Goal: Communication & Community: Share content

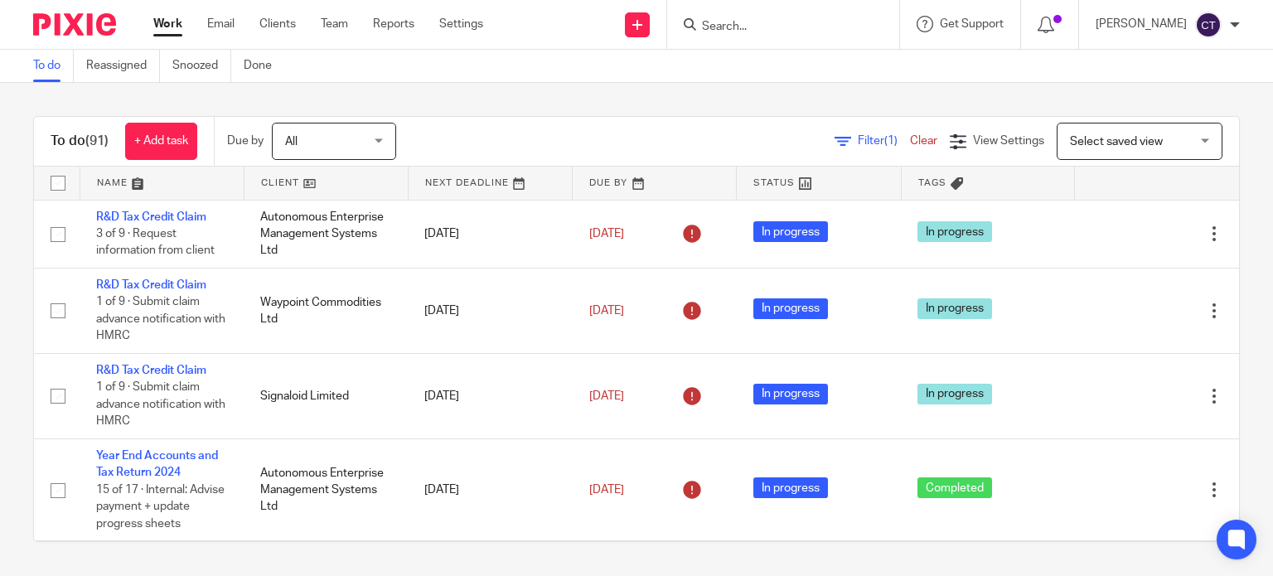
drag, startPoint x: 712, startPoint y: 32, endPoint x: 702, endPoint y: 39, distance: 12.0
click at [707, 34] on form at bounding box center [788, 24] width 177 height 21
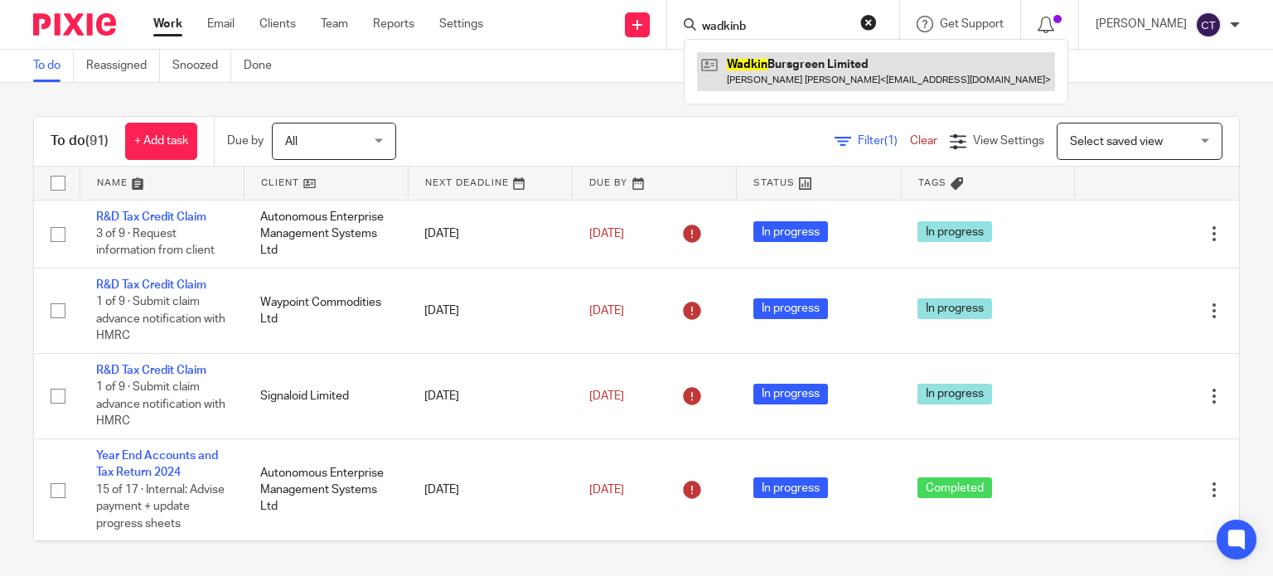
type input "wadkinb"
click at [773, 52] on link at bounding box center [876, 71] width 358 height 38
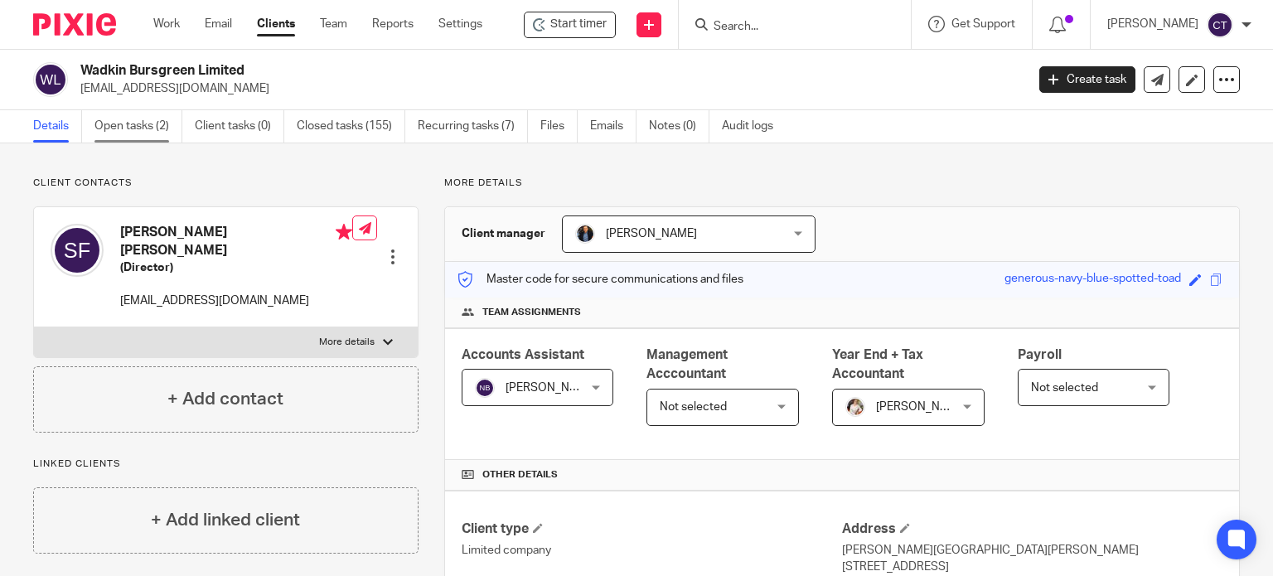
click at [140, 125] on link "Open tasks (2)" at bounding box center [138, 126] width 88 height 32
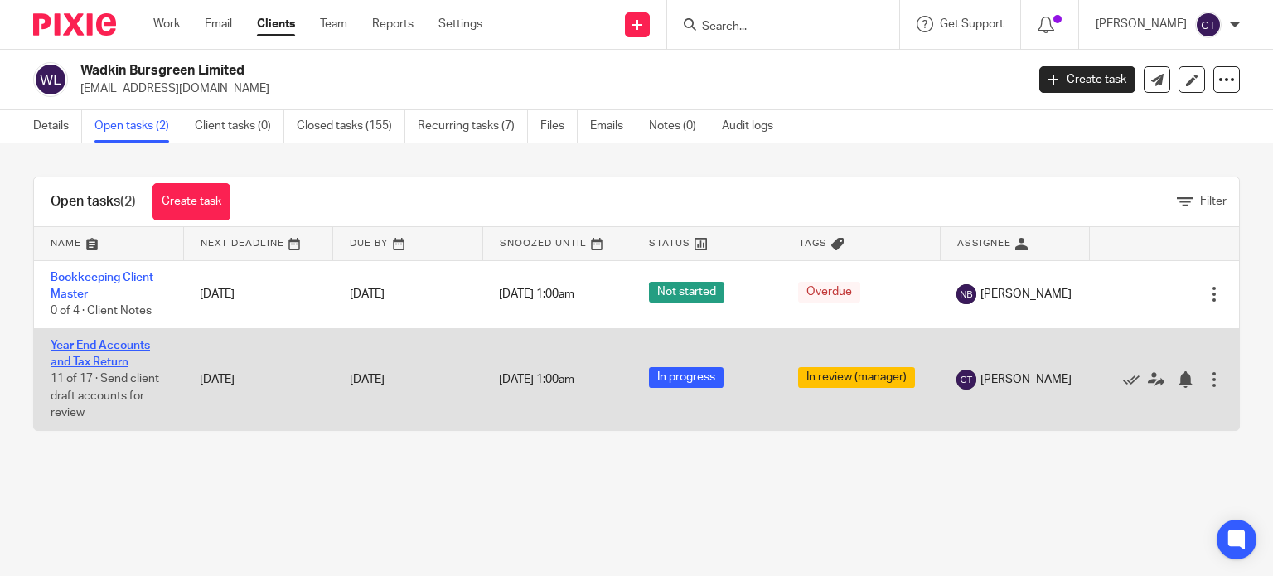
click at [98, 344] on link "Year End Accounts and Tax Return" at bounding box center [100, 354] width 99 height 28
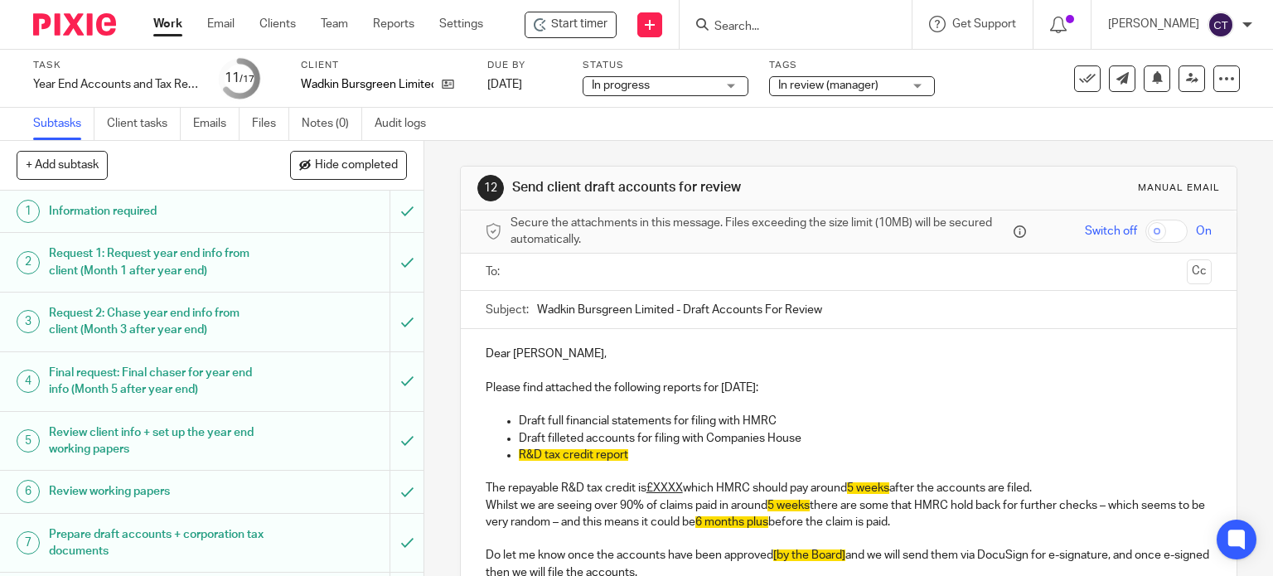
click at [558, 274] on input "text" at bounding box center [848, 272] width 664 height 19
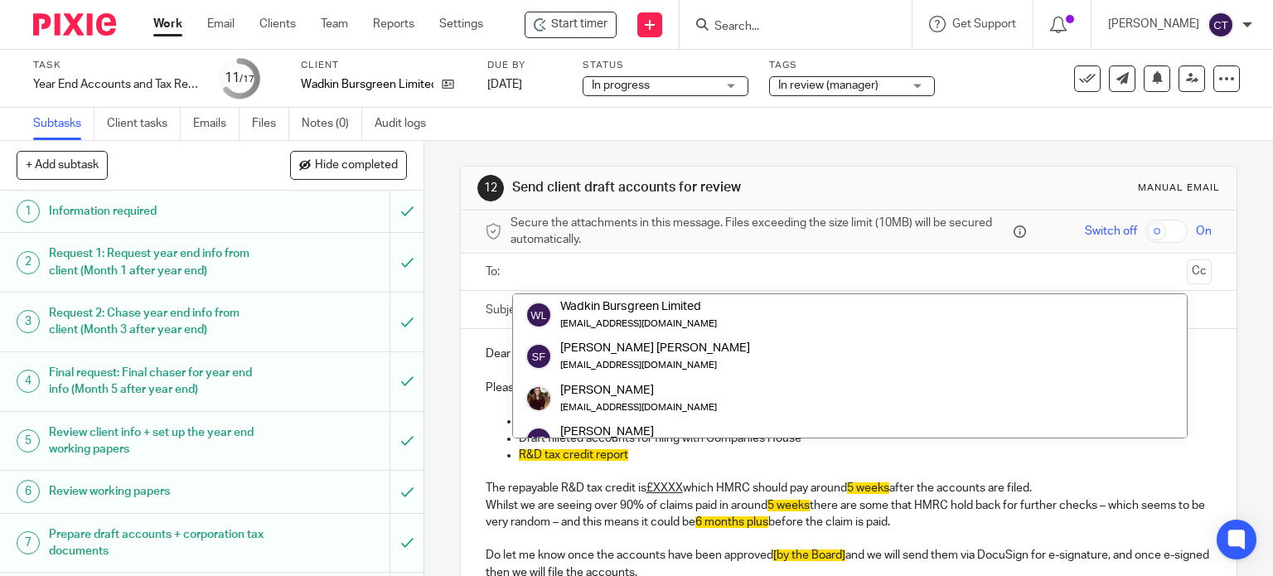
click at [557, 264] on input "text" at bounding box center [848, 272] width 664 height 19
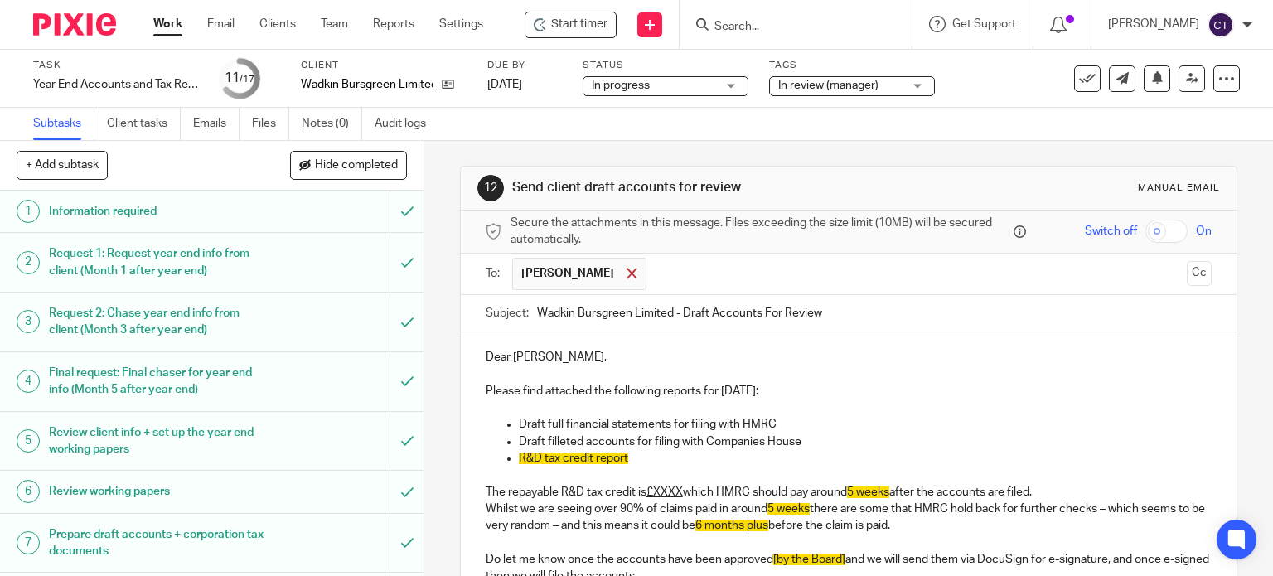
click at [630, 269] on div at bounding box center [632, 273] width 19 height 25
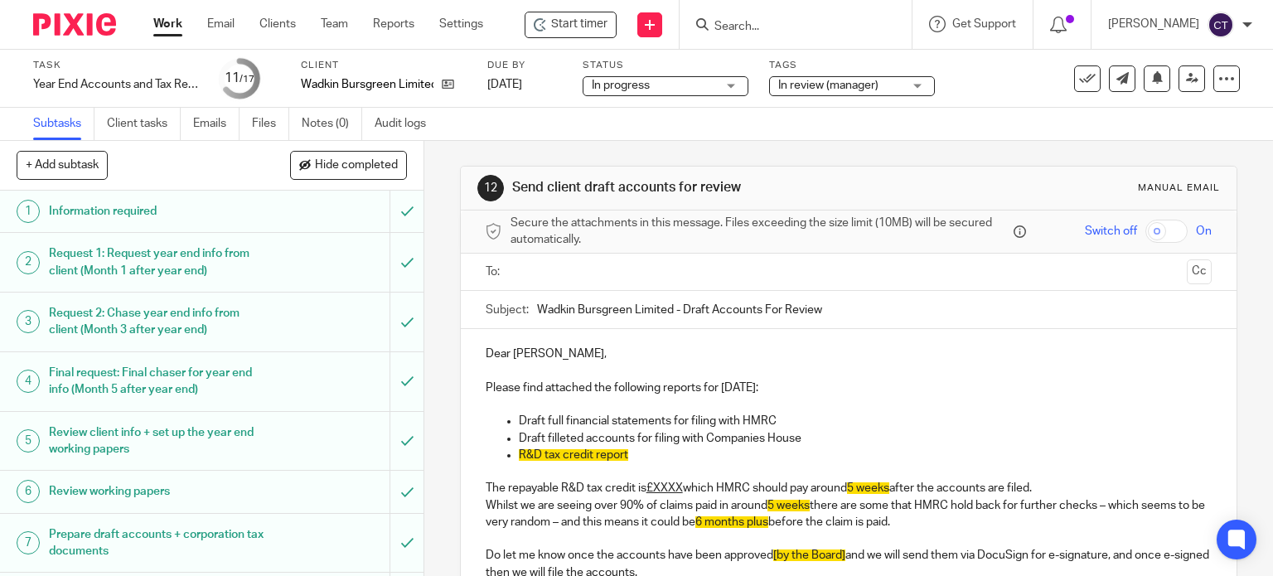
click at [607, 274] on input "text" at bounding box center [848, 272] width 664 height 19
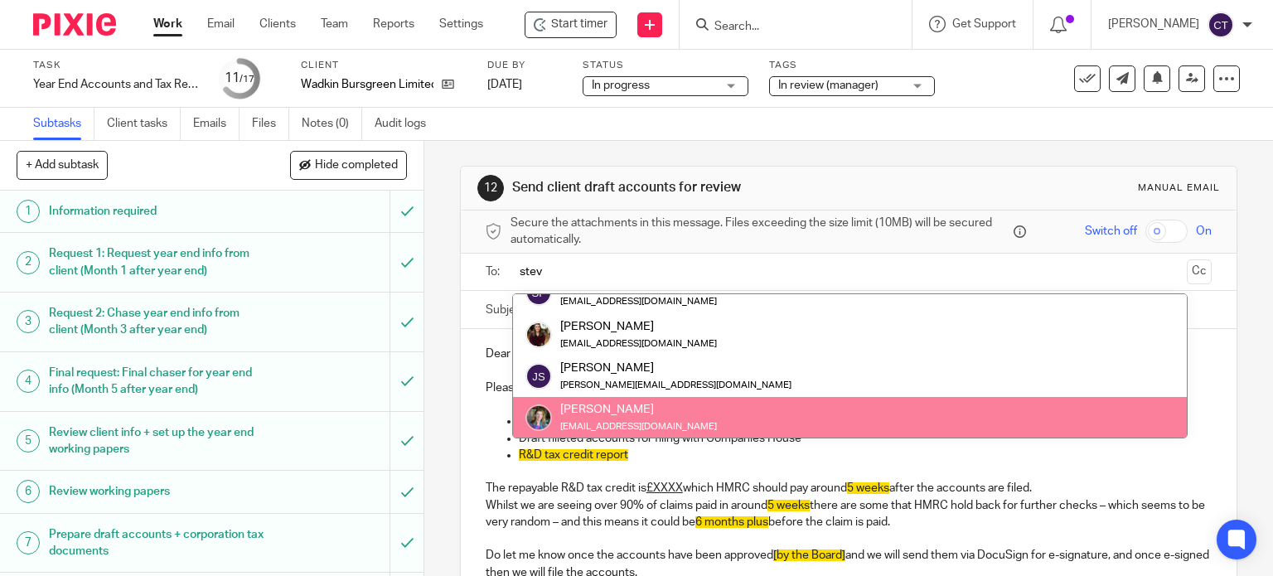
scroll to position [0, 0]
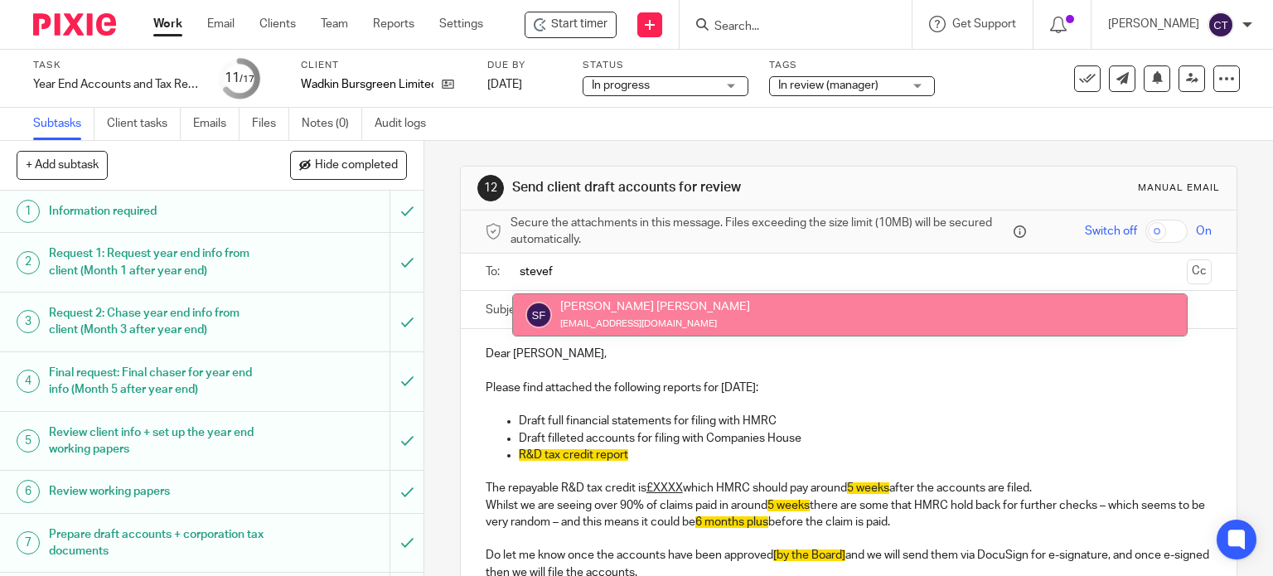
type input "stevef"
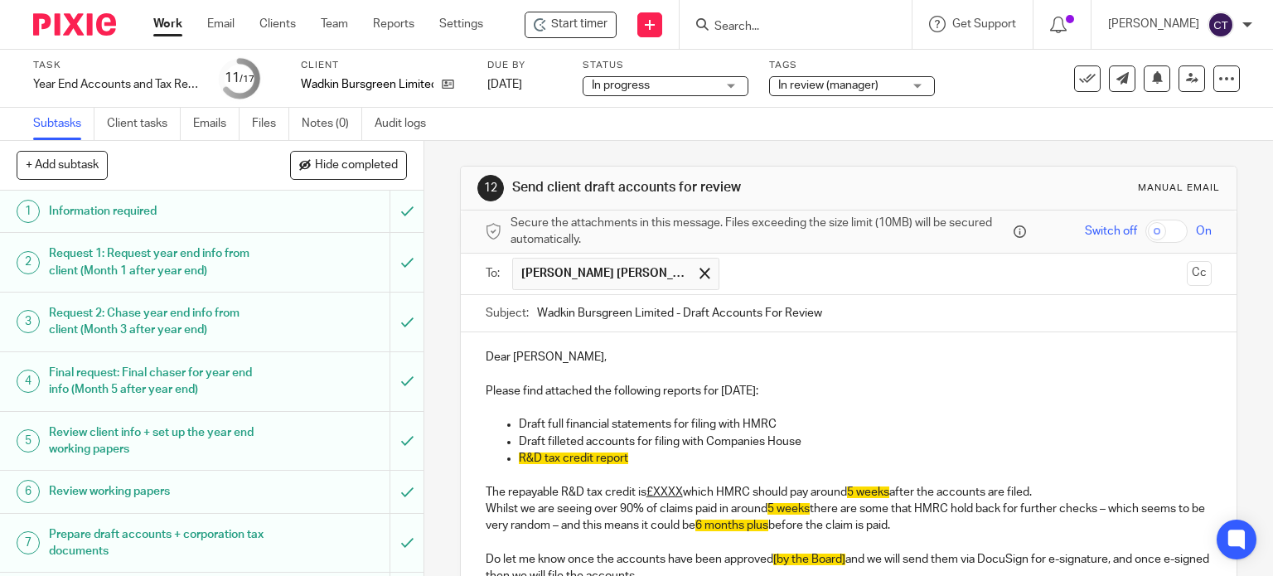
click at [652, 457] on p "R&D tax credit report" at bounding box center [866, 458] width 694 height 17
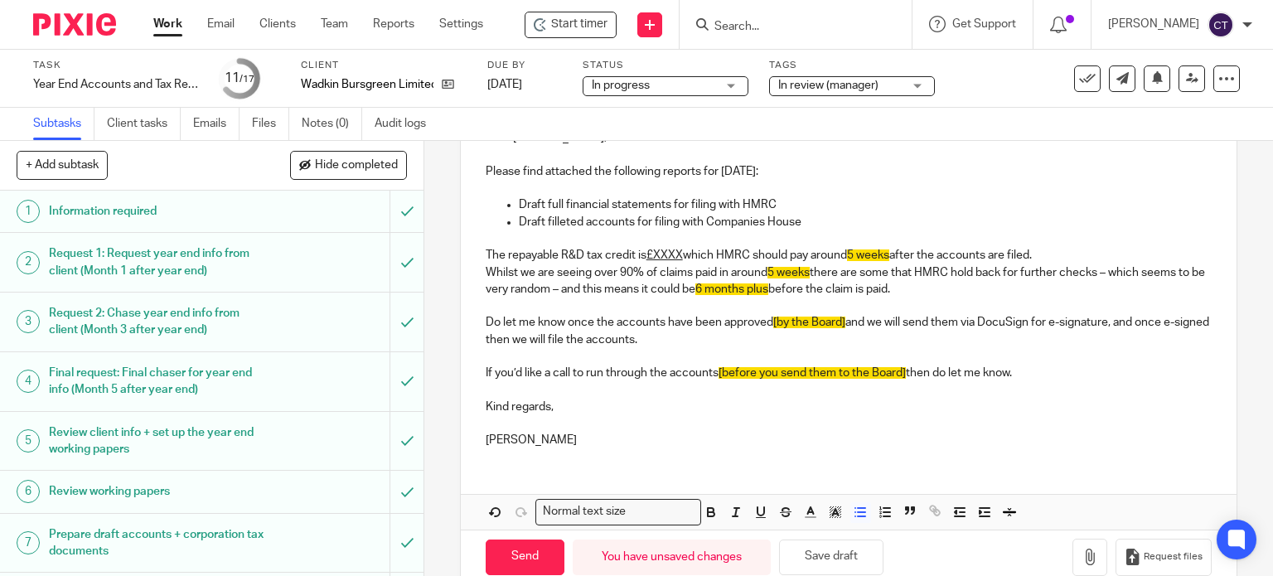
scroll to position [249, 0]
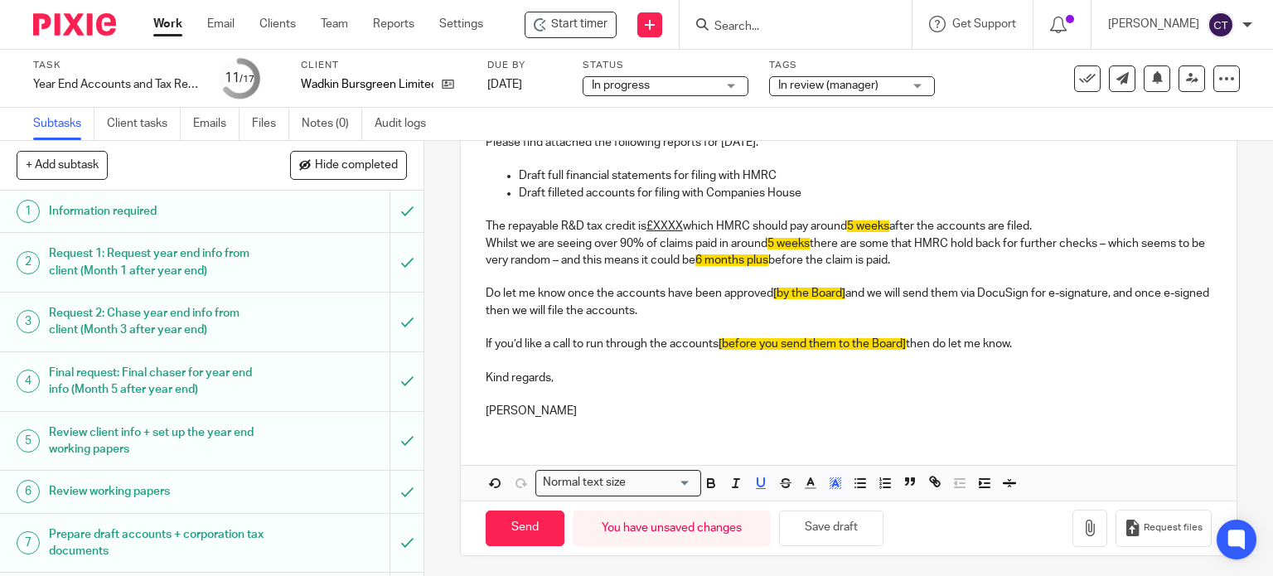
drag, startPoint x: 479, startPoint y: 221, endPoint x: 959, endPoint y: 252, distance: 480.9
click at [959, 252] on div "Dear Stephen, Please find attached the following reports for 31 Dec 2024: Draft…" at bounding box center [849, 258] width 777 height 348
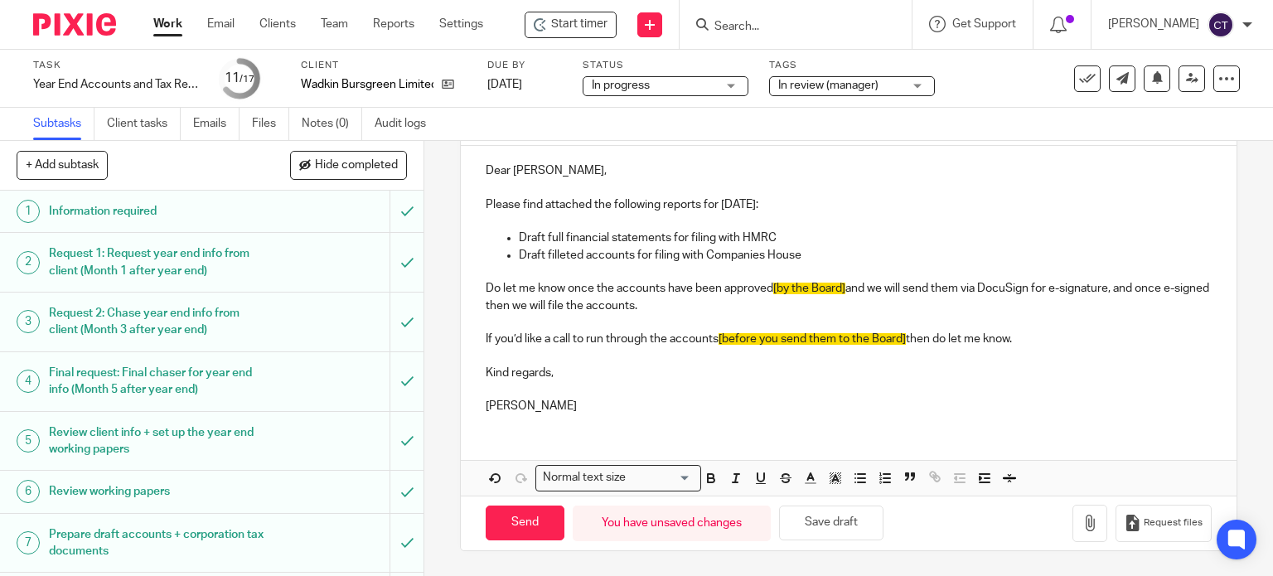
scroll to position [183, 0]
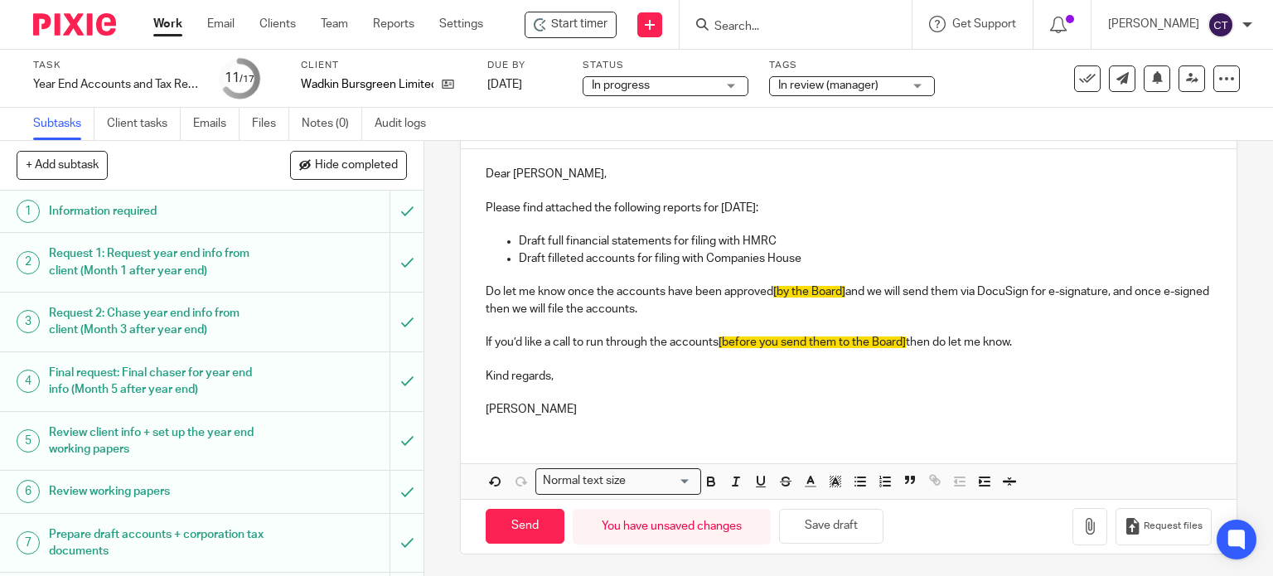
click at [773, 288] on span "[by the Board]" at bounding box center [809, 292] width 72 height 12
click at [719, 337] on span "[before you send them to the Board]" at bounding box center [812, 343] width 187 height 12
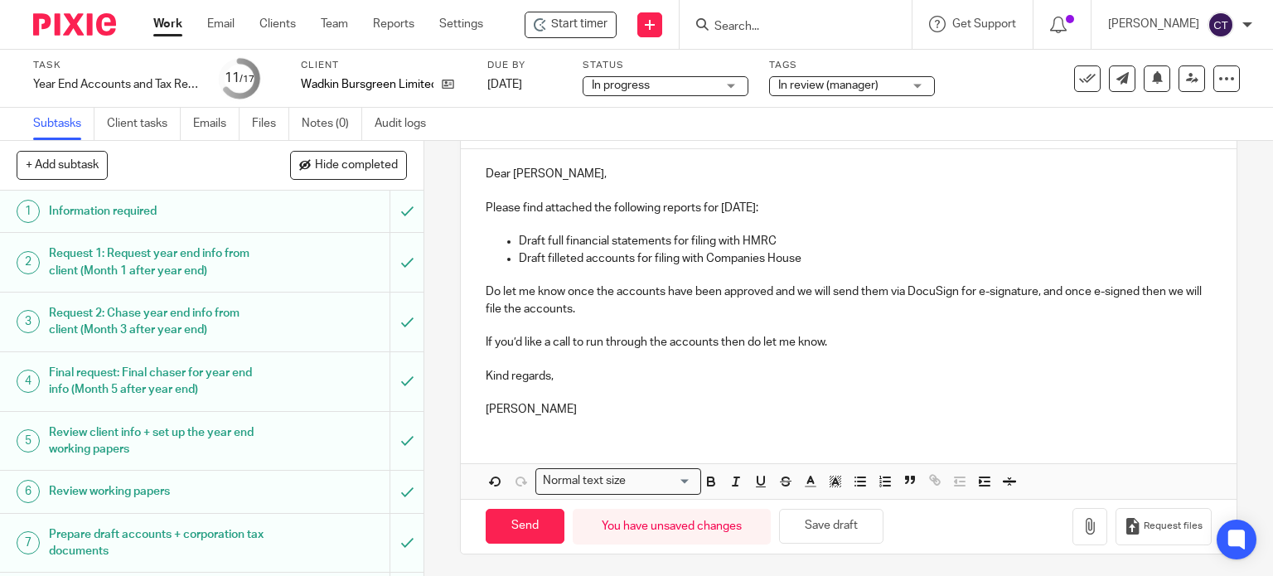
drag, startPoint x: 769, startPoint y: 238, endPoint x: 784, endPoint y: 238, distance: 14.9
click at [773, 238] on p "Draft full financial statements for filing with HMRC" at bounding box center [866, 241] width 694 height 17
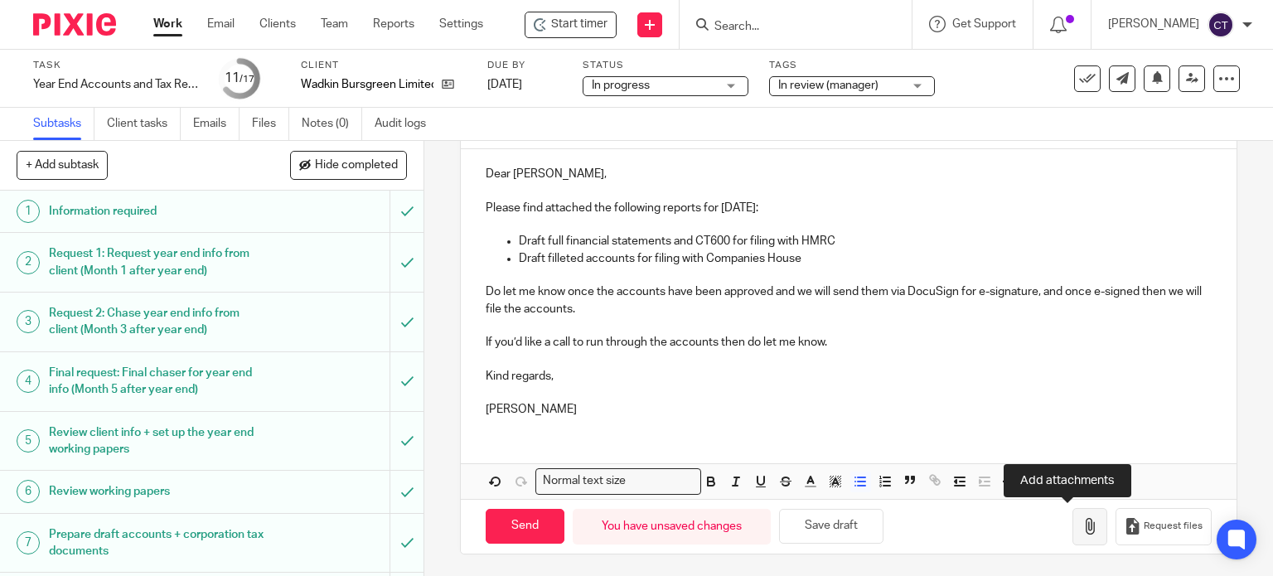
click at [1082, 528] on icon "button" at bounding box center [1090, 526] width 17 height 17
drag, startPoint x: 570, startPoint y: 26, endPoint x: 594, endPoint y: 49, distance: 32.8
click at [571, 26] on span "Start timer" at bounding box center [579, 24] width 56 height 17
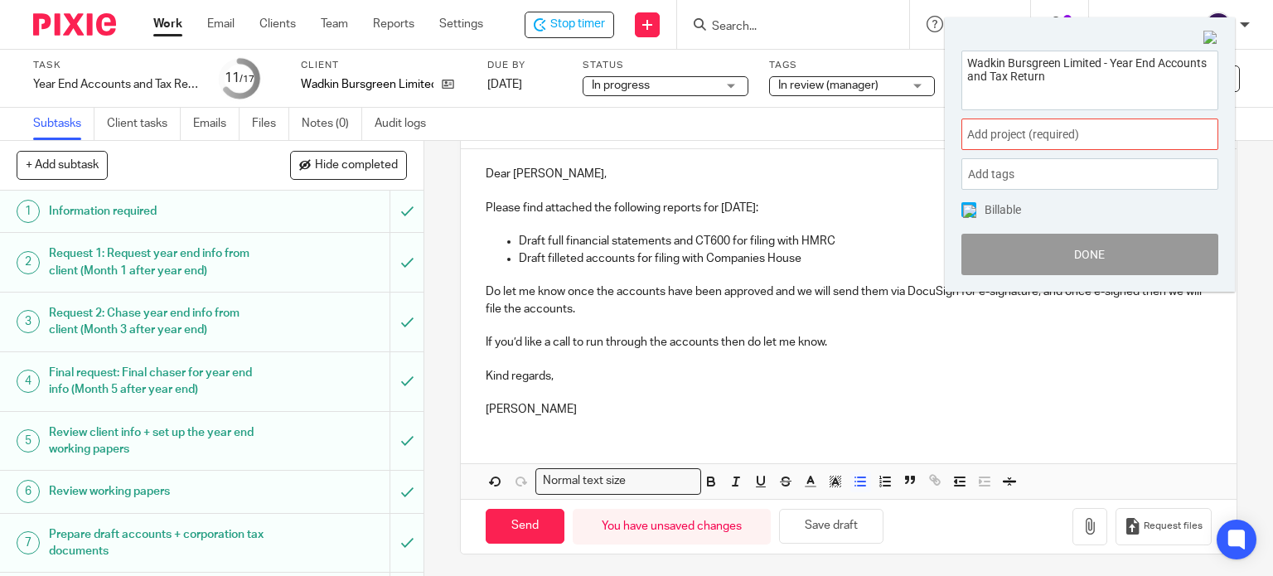
click at [1010, 135] on span "Add project (required) :" at bounding box center [1071, 134] width 209 height 17
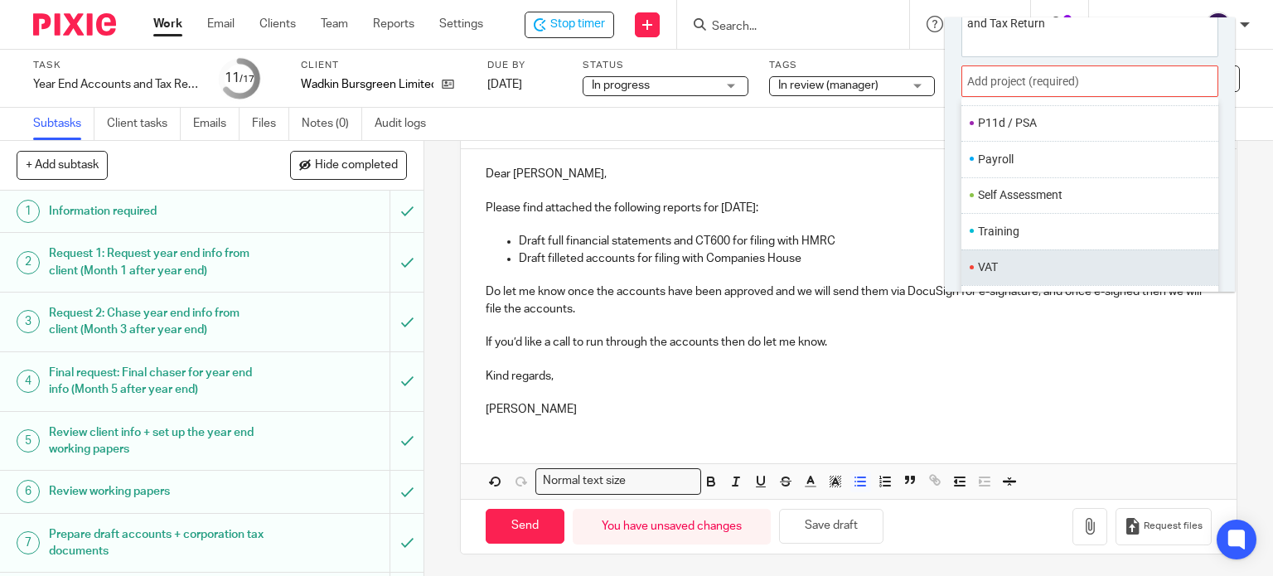
scroll to position [81, 0]
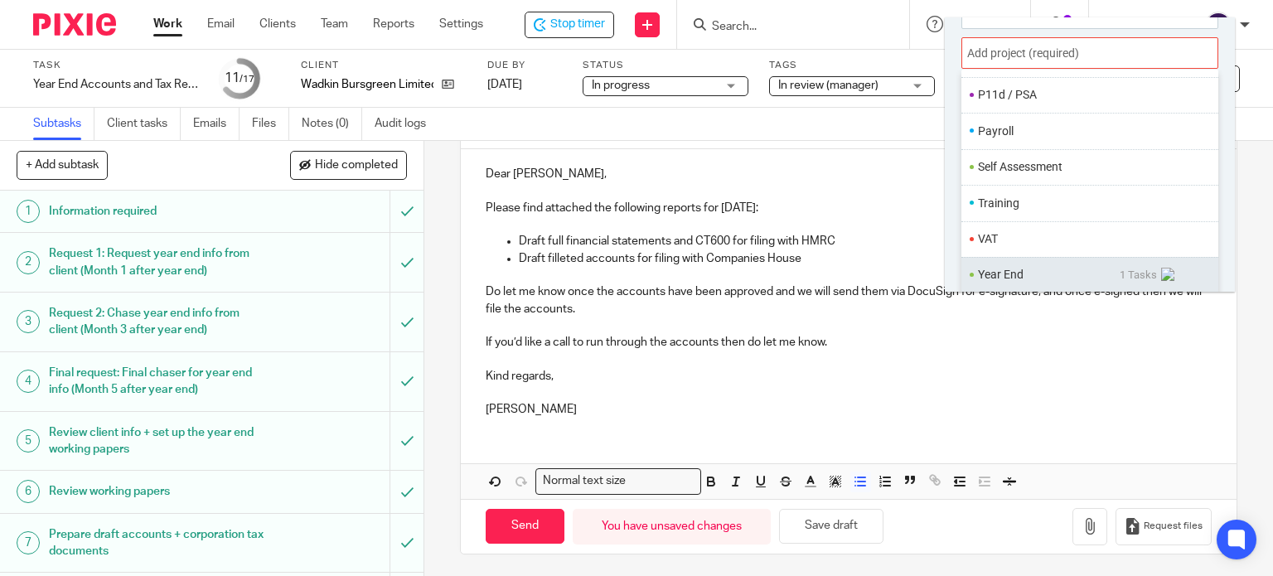
click at [1002, 268] on li "Year End" at bounding box center [1049, 274] width 142 height 17
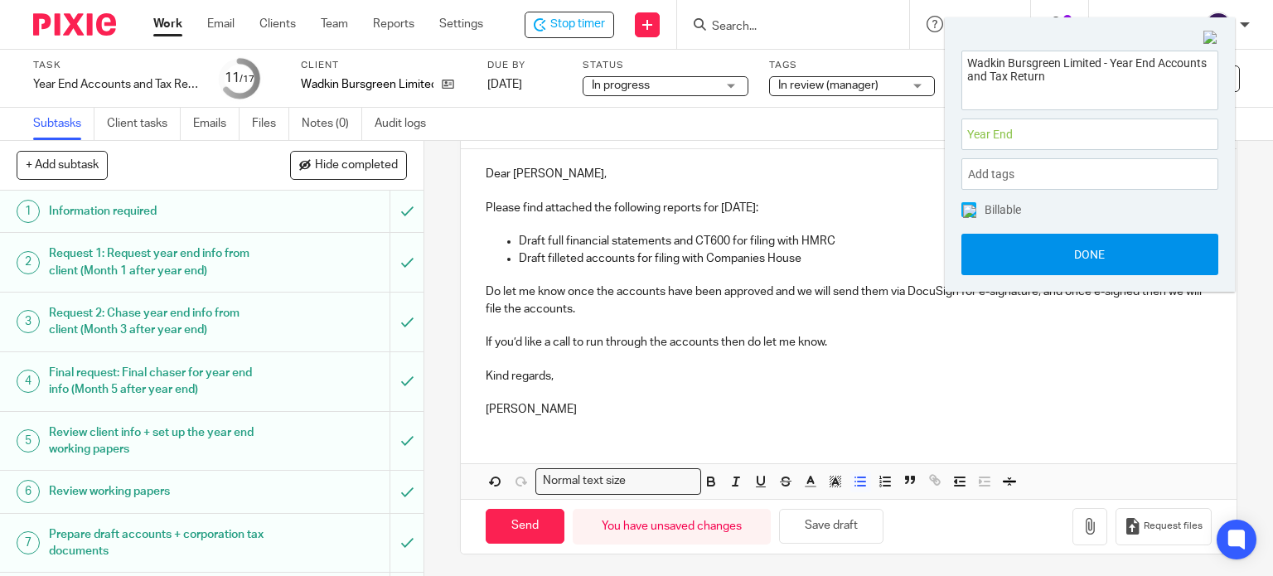
click at [998, 260] on button "Done" at bounding box center [1090, 254] width 257 height 41
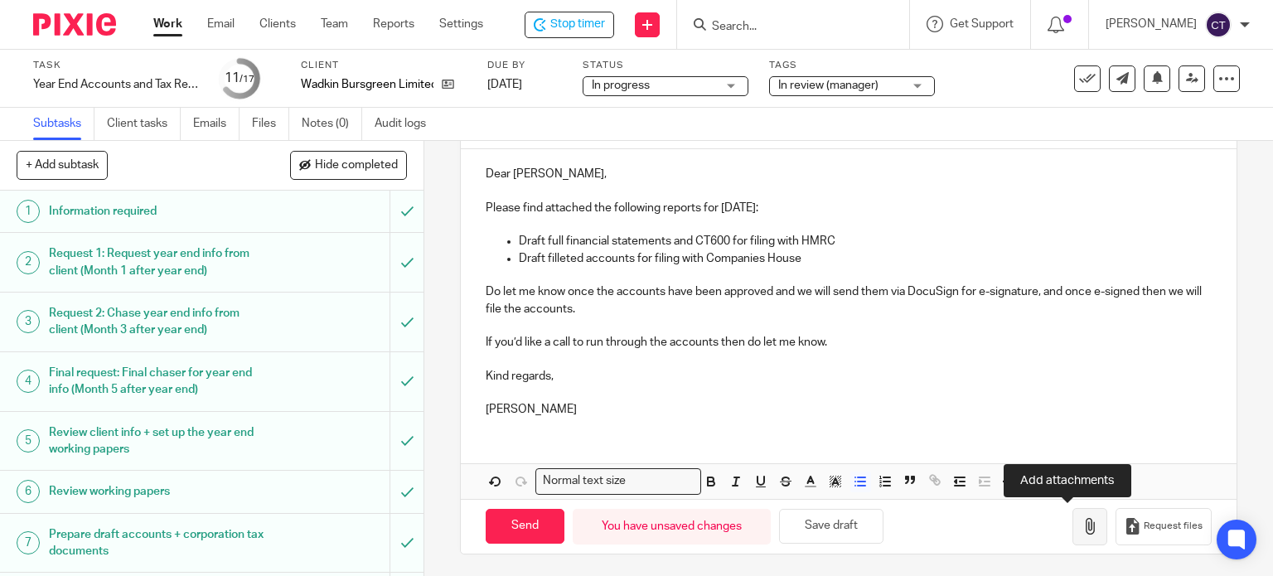
click at [1082, 524] on icon "button" at bounding box center [1090, 526] width 17 height 17
click at [1073, 516] on button "button" at bounding box center [1090, 526] width 35 height 37
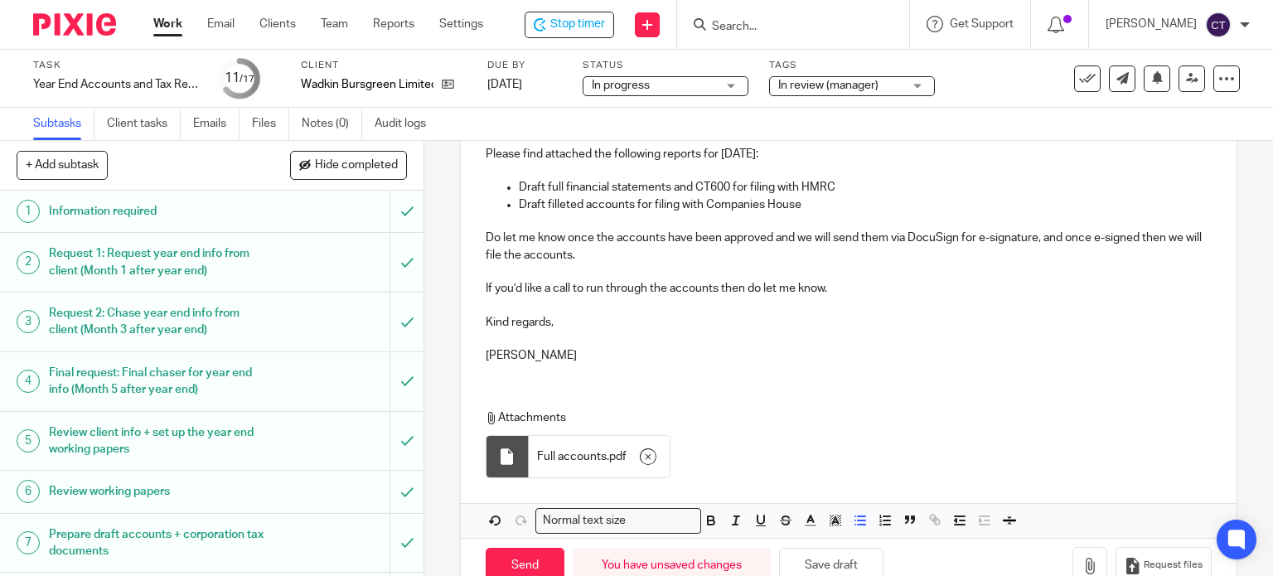
scroll to position [276, 0]
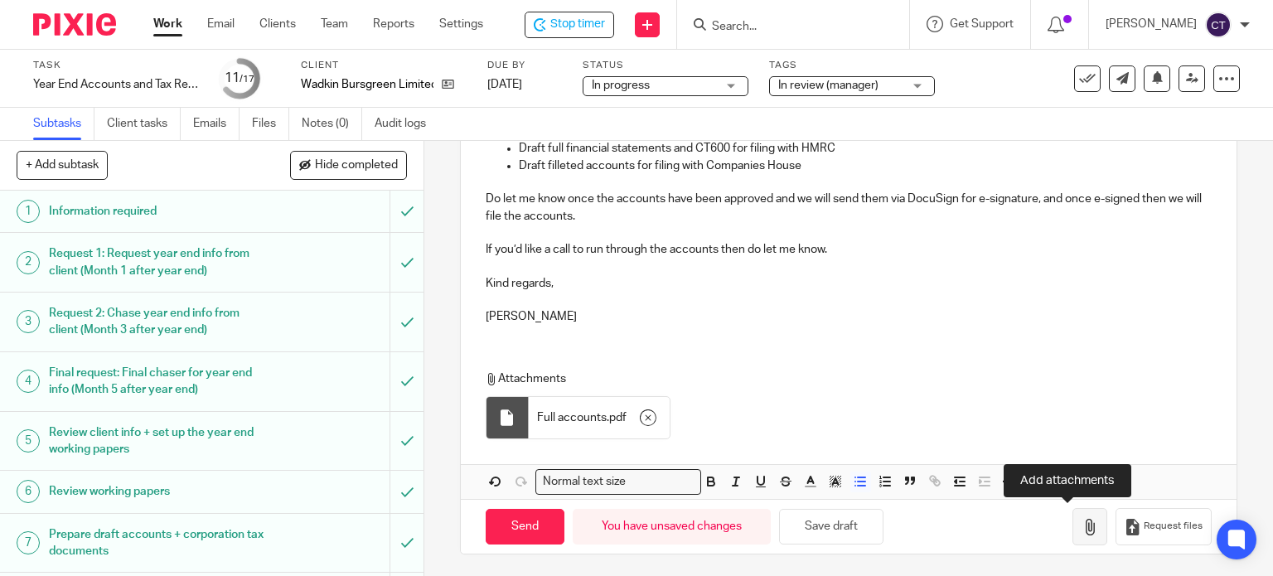
click at [1082, 524] on icon "button" at bounding box center [1090, 527] width 17 height 17
click at [1073, 538] on button "button" at bounding box center [1090, 526] width 35 height 37
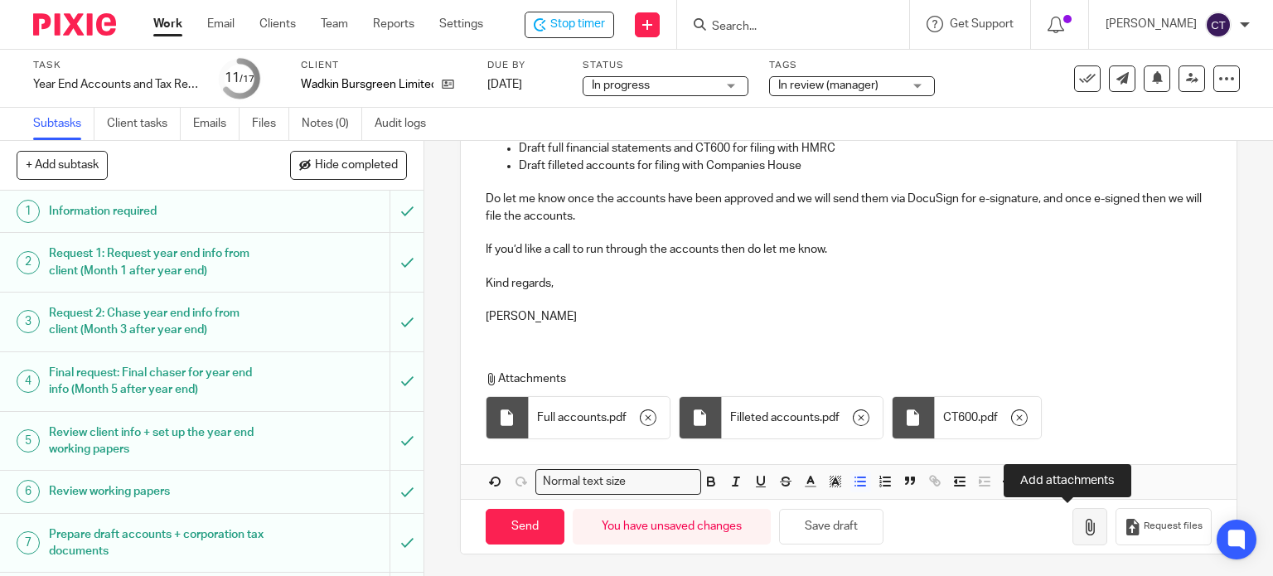
click at [1081, 526] on button "button" at bounding box center [1090, 526] width 35 height 37
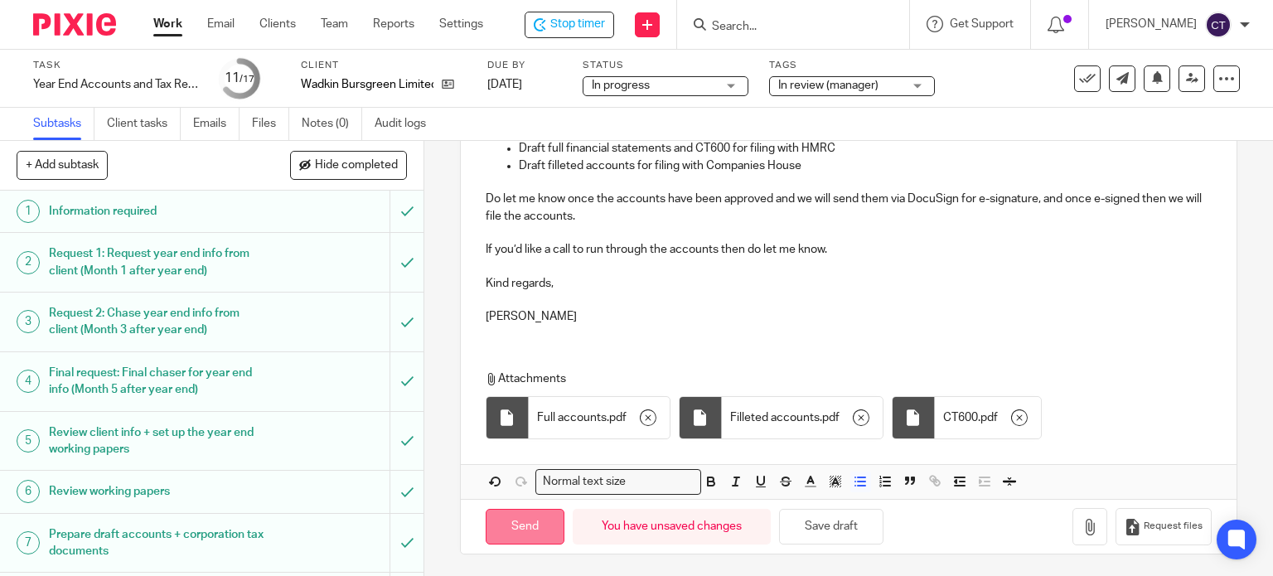
click at [516, 530] on input "Send" at bounding box center [525, 527] width 79 height 36
type input "Sent"
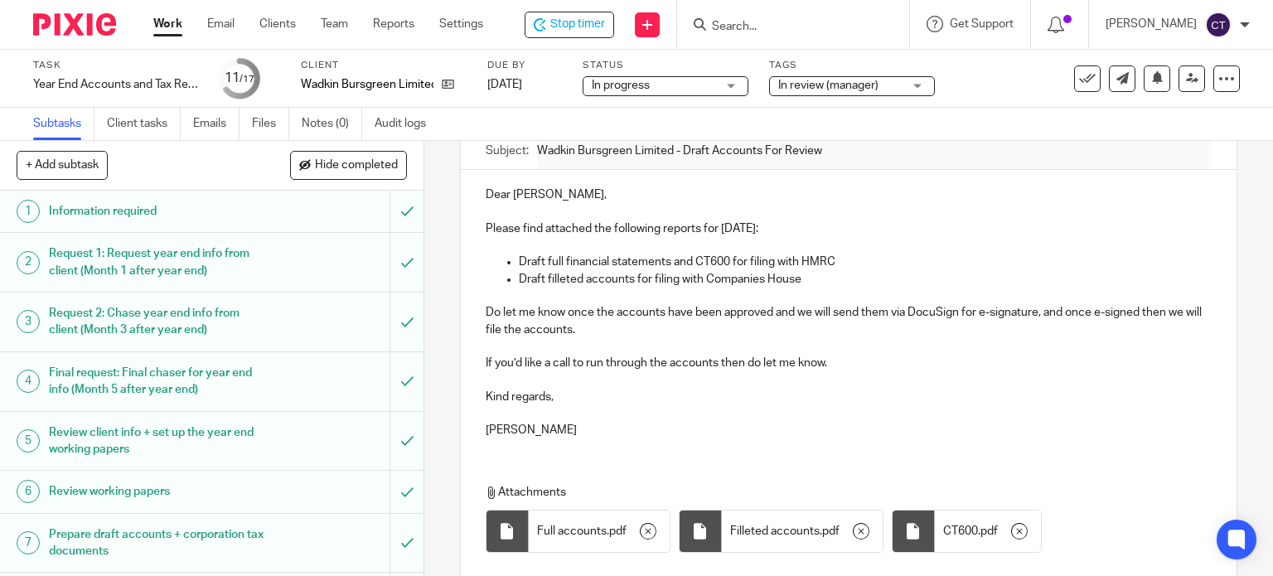
scroll to position [0, 0]
